Goal: Share content: Share content

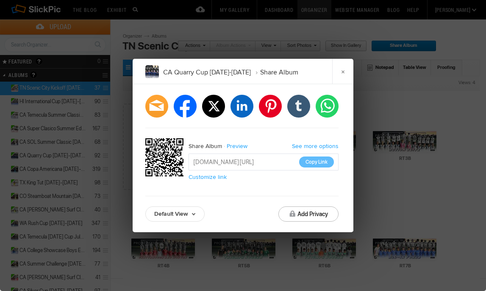
click at [342, 73] on link "×" at bounding box center [342, 71] width 21 height 25
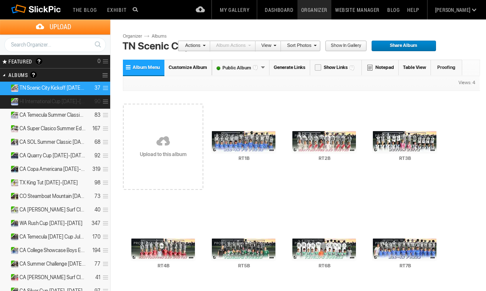
click at [105, 100] on span at bounding box center [104, 102] width 8 height 14
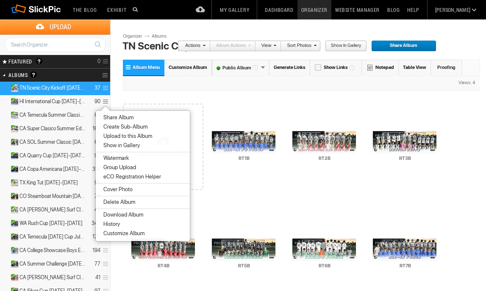
click at [105, 115] on span "Share Album" at bounding box center [117, 117] width 33 height 7
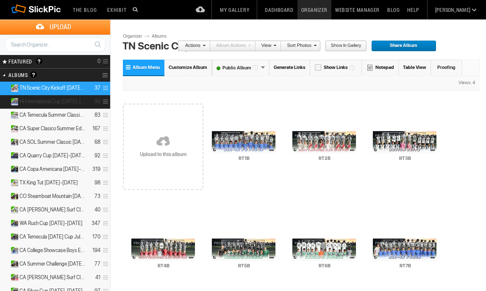
click at [105, 101] on span at bounding box center [104, 102] width 8 height 14
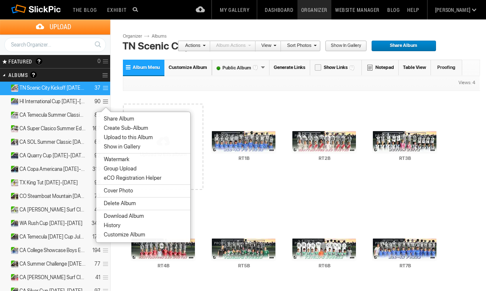
click at [110, 116] on span "Share Album" at bounding box center [117, 119] width 33 height 7
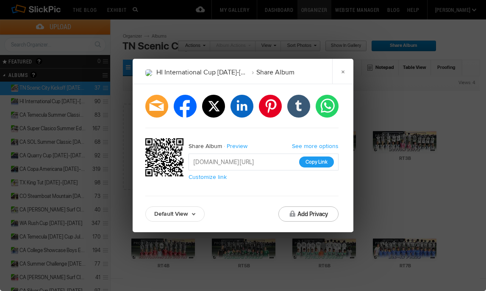
click at [321, 162] on button "Copy Link" at bounding box center [316, 162] width 35 height 11
click at [306, 164] on button "Copy Link" at bounding box center [316, 162] width 35 height 11
click at [320, 163] on button "Copy Link" at bounding box center [316, 162] width 35 height 11
click at [338, 67] on link "×" at bounding box center [342, 71] width 21 height 25
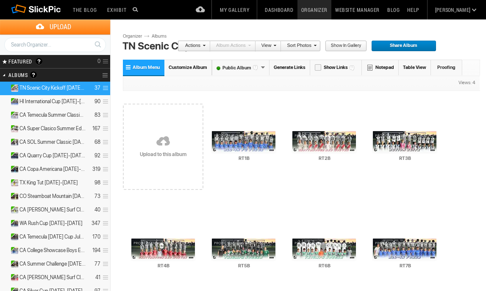
click at [51, 45] on input "text" at bounding box center [55, 45] width 102 height 14
type input "mi cherry"
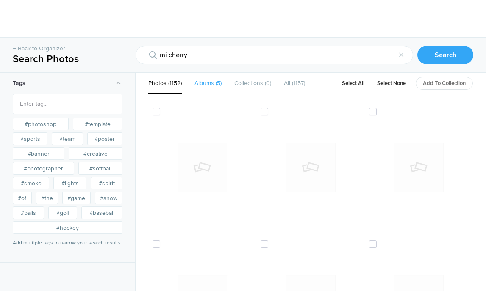
click at [199, 82] on b "Albums" at bounding box center [203, 83] width 19 height 7
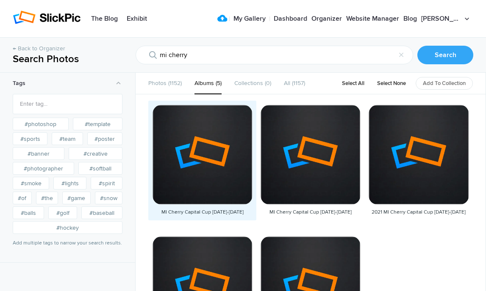
click at [207, 147] on div at bounding box center [201, 154] width 99 height 99
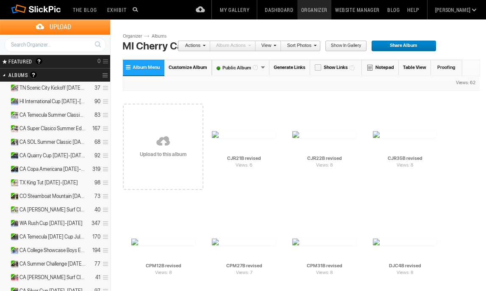
click at [401, 46] on span "Share Album" at bounding box center [400, 46] width 59 height 11
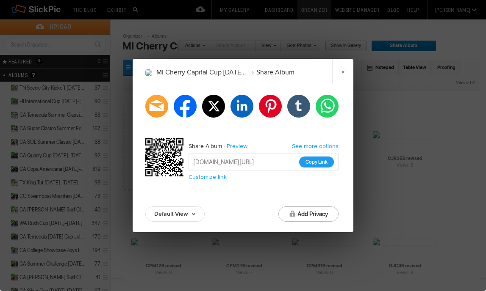
click at [313, 160] on button "Copy Link" at bounding box center [316, 162] width 35 height 11
